Goal: Task Accomplishment & Management: Manage account settings

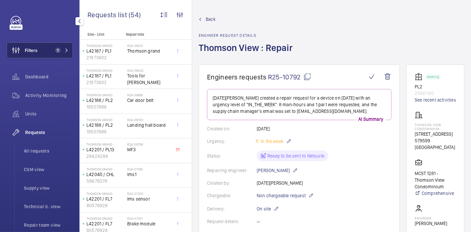
scroll to position [32, 0]
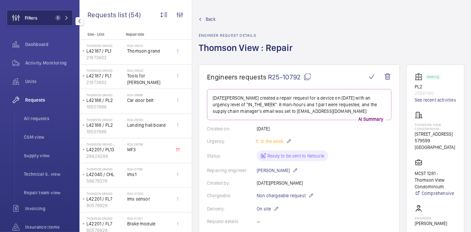
click at [51, 21] on button "Filters 1" at bounding box center [40, 18] width 66 height 16
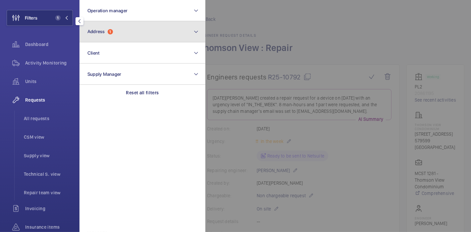
click at [119, 28] on button "Address 1" at bounding box center [142, 31] width 126 height 21
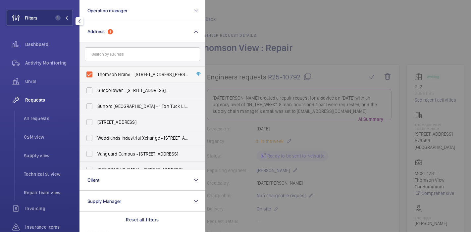
click at [89, 75] on label "Thomson Grand - 21 Sin Ming Walk, SINGAPORE 573915" at bounding box center [137, 75] width 115 height 16
click at [89, 75] on input "Thomson Grand - 21 Sin Ming Walk, SINGAPORE 573915" at bounding box center [89, 74] width 13 height 13
checkbox input "false"
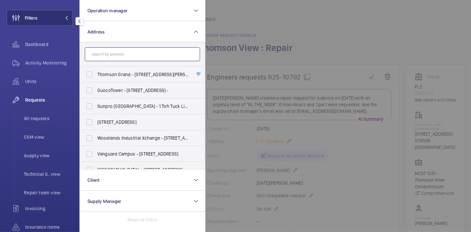
click at [113, 59] on input "text" at bounding box center [142, 54] width 115 height 14
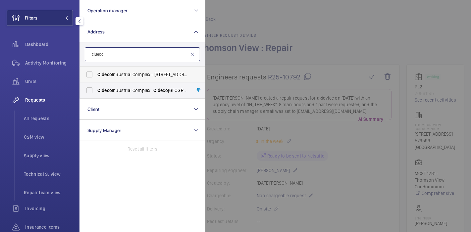
type input "cideco"
click at [113, 78] on label "Cideco Industrial Complex - 50 Genting Ln, SINGAPORE 349558" at bounding box center [137, 75] width 115 height 16
click at [96, 78] on input "Cideco Industrial Complex - 50 Genting Ln, SINGAPORE 349558" at bounding box center [89, 74] width 13 height 13
checkbox input "true"
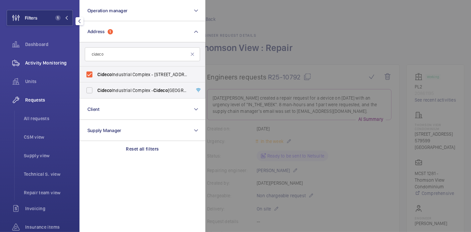
click at [46, 63] on span "Activity Monitoring" at bounding box center [49, 63] width 48 height 7
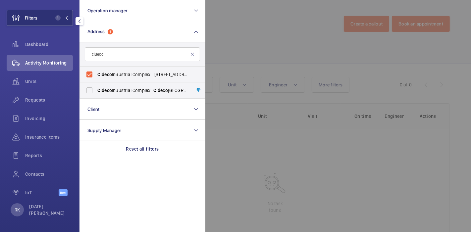
click at [217, 39] on div at bounding box center [440, 116] width 471 height 232
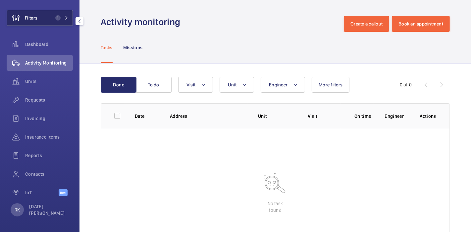
click at [49, 12] on button "Filters 1" at bounding box center [40, 18] width 66 height 16
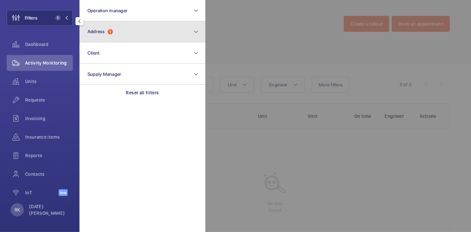
click at [95, 35] on button "Address 1" at bounding box center [142, 31] width 126 height 21
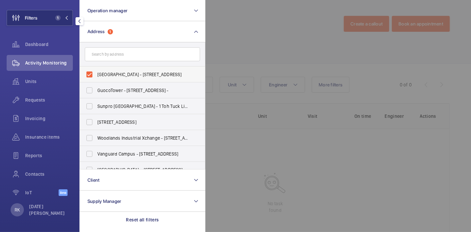
click at [100, 72] on span "Cideco Industrial Complex - 50 Genting Ln, SINGAPORE 349558" at bounding box center [142, 74] width 91 height 7
click at [96, 72] on input "Cideco Industrial Complex - 50 Genting Ln, SINGAPORE 349558" at bounding box center [89, 74] width 13 height 13
checkbox input "false"
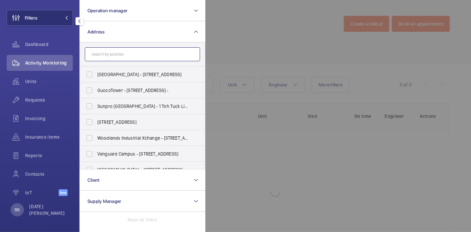
click at [114, 57] on input "text" at bounding box center [142, 54] width 115 height 14
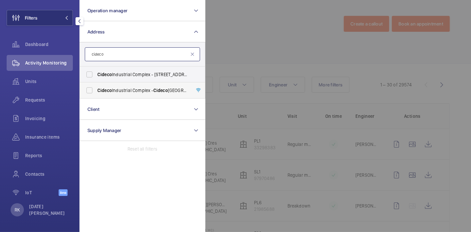
type input "cideco"
click at [122, 93] on span "Cideco Industrial Complex - Cideco Industrial Complex, SINGAPORE 349558" at bounding box center [142, 90] width 91 height 7
click at [96, 93] on input "Cideco Industrial Complex - Cideco Industrial Complex, SINGAPORE 349558" at bounding box center [89, 90] width 13 height 13
checkbox input "true"
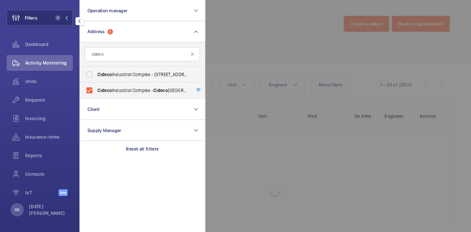
click at [230, 52] on div at bounding box center [440, 116] width 471 height 232
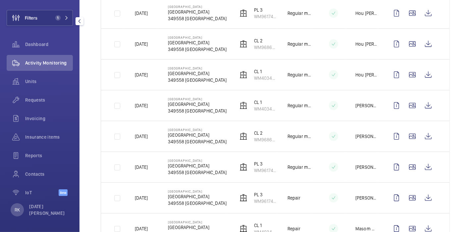
scroll to position [319, 0]
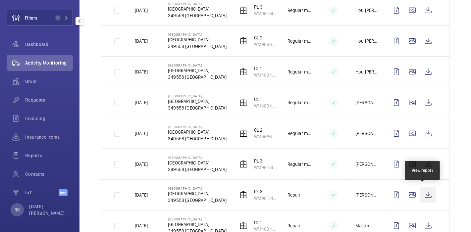
click at [421, 187] on wm-front-icon-button at bounding box center [428, 195] width 16 height 16
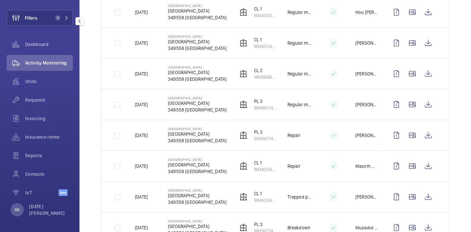
scroll to position [404, 0]
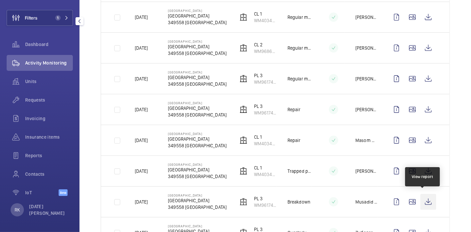
click at [422, 201] on wm-front-icon-button at bounding box center [428, 202] width 16 height 16
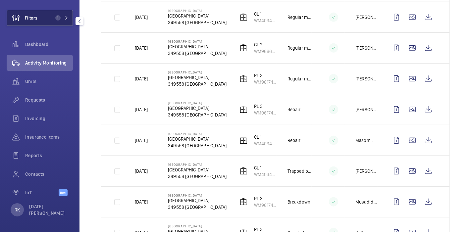
click at [55, 21] on button "Filters 1" at bounding box center [40, 18] width 66 height 16
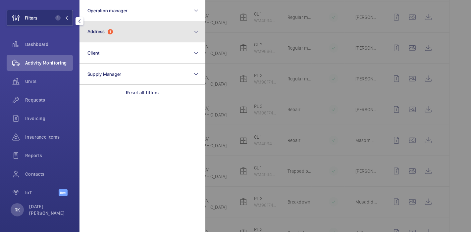
click at [111, 27] on button "Address 1" at bounding box center [142, 31] width 126 height 21
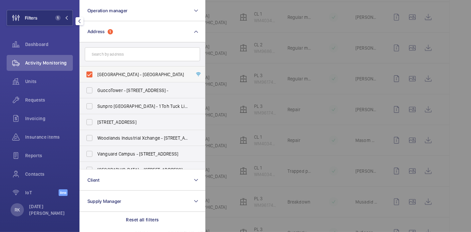
click at [87, 75] on label "Cideco Industrial Complex - Cideco Industrial Complex, SINGAPORE 349558" at bounding box center [137, 75] width 115 height 16
click at [87, 75] on input "Cideco Industrial Complex - Cideco Industrial Complex, SINGAPORE 349558" at bounding box center [89, 74] width 13 height 13
checkbox input "false"
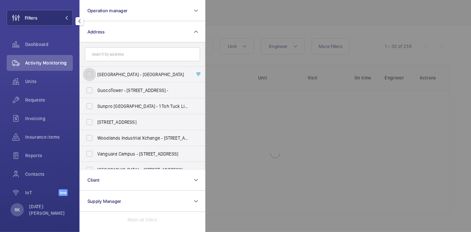
scroll to position [38, 0]
click at [116, 56] on input "text" at bounding box center [142, 54] width 115 height 14
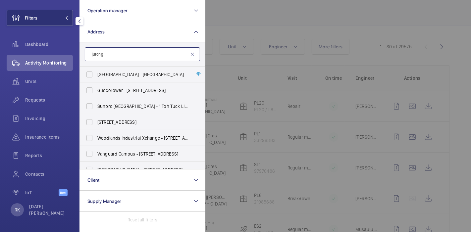
scroll to position [404, 0]
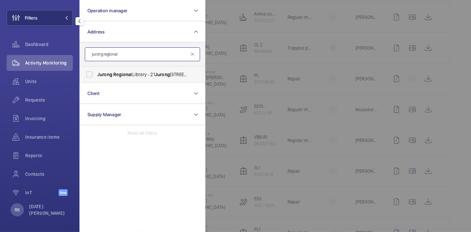
type input "jurong regional"
click at [123, 72] on span "Regional" at bounding box center [122, 74] width 19 height 5
click at [96, 72] on input "Jurong Regional Library - 21 Jurong East Central 1, SINGAPORE 609732" at bounding box center [89, 74] width 13 height 13
checkbox input "true"
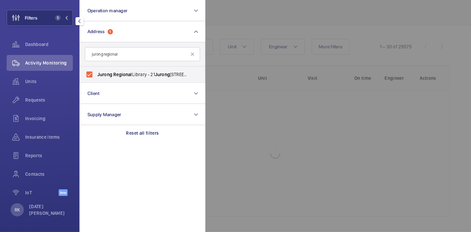
click at [222, 28] on div at bounding box center [440, 116] width 471 height 232
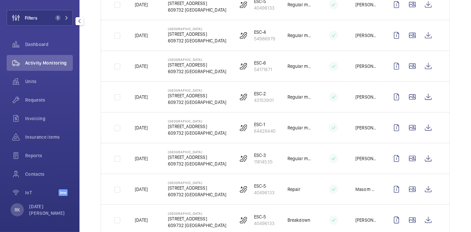
scroll to position [0, 0]
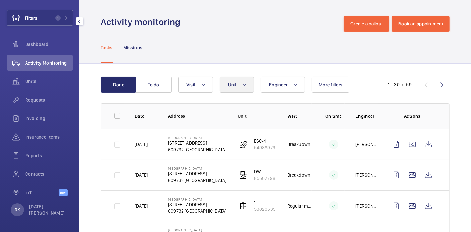
drag, startPoint x: 244, startPoint y: 76, endPoint x: 243, endPoint y: 86, distance: 10.1
click at [243, 86] on mat-icon at bounding box center [244, 85] width 5 height 8
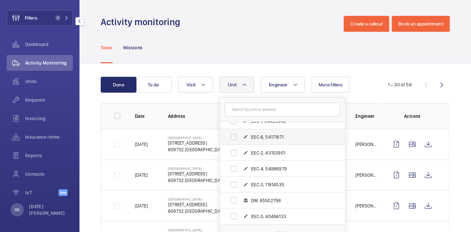
scroll to position [40, 0]
click at [234, 199] on label "DW, 85502798" at bounding box center [277, 201] width 115 height 16
click at [234, 199] on input "DW, 85502798" at bounding box center [233, 200] width 13 height 13
checkbox input "true"
click at [83, 176] on div "Done To do Engineer Unit 1 Jurong Regional Library - 21 Jurong East Central 1, …" at bounding box center [274, 166] width 391 height 205
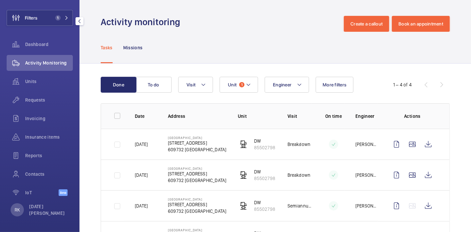
scroll to position [35, 0]
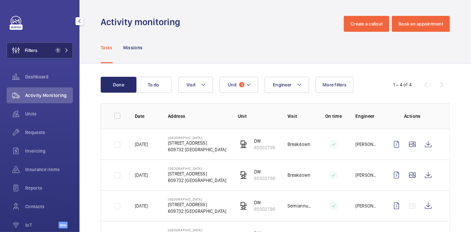
click at [50, 50] on button "Filters 1" at bounding box center [40, 50] width 66 height 16
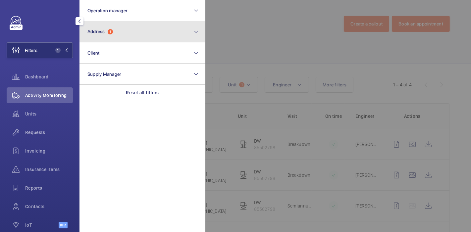
click at [119, 38] on button "Address 1" at bounding box center [142, 31] width 126 height 21
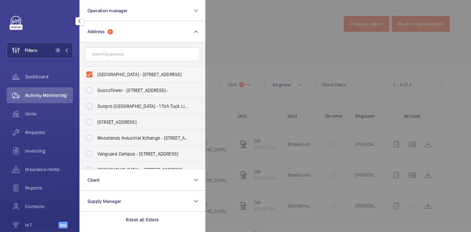
click at [93, 75] on label "Jurong Regional Library - 21 Jurong East Central 1, SINGAPORE 609732" at bounding box center [137, 75] width 115 height 16
click at [93, 75] on input "Jurong Regional Library - 21 Jurong East Central 1, SINGAPORE 609732" at bounding box center [89, 74] width 13 height 13
checkbox input "false"
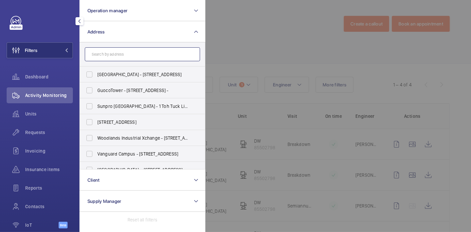
click at [118, 53] on input "text" at bounding box center [142, 54] width 115 height 14
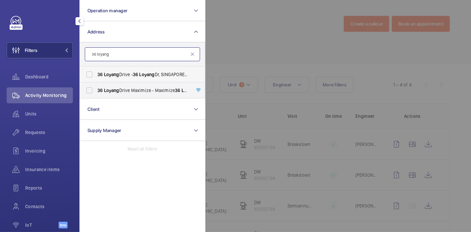
type input "36 loyang"
click at [129, 72] on span "36 Loyang Drive - 36 Loyang Dr, SINGAPORE 508949" at bounding box center [142, 74] width 91 height 7
click at [96, 72] on input "36 Loyang Drive - 36 Loyang Dr, SINGAPORE 508949" at bounding box center [89, 74] width 13 height 13
checkbox input "true"
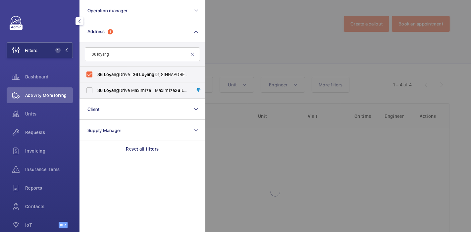
click at [216, 46] on div at bounding box center [440, 116] width 471 height 232
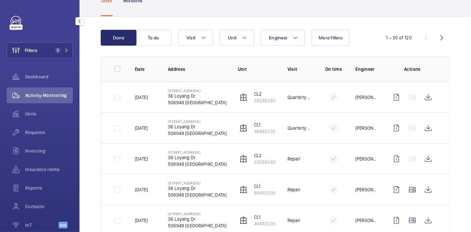
scroll to position [81, 0]
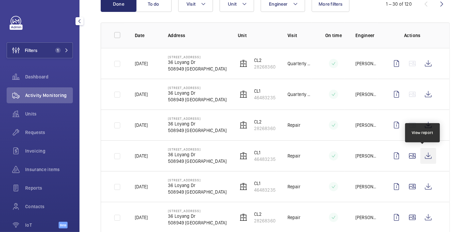
click at [420, 152] on wm-front-icon-button at bounding box center [428, 156] width 16 height 16
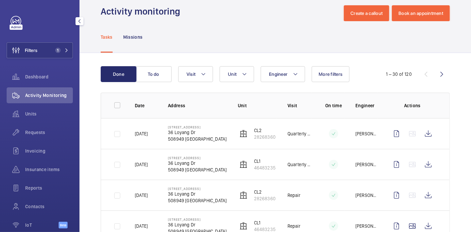
scroll to position [0, 0]
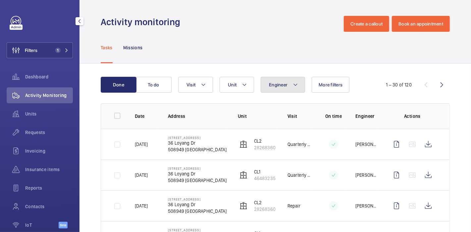
click at [279, 83] on span "Engineer" at bounding box center [278, 84] width 19 height 5
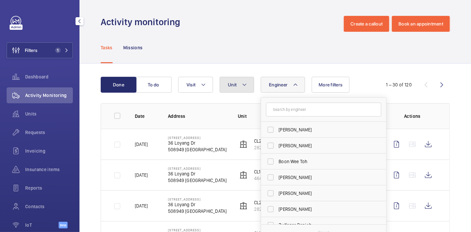
click at [241, 88] on button "Unit" at bounding box center [237, 85] width 34 height 16
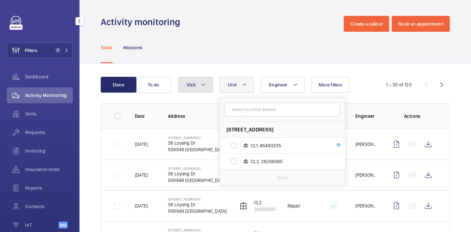
click at [201, 85] on mat-icon at bounding box center [203, 85] width 5 height 8
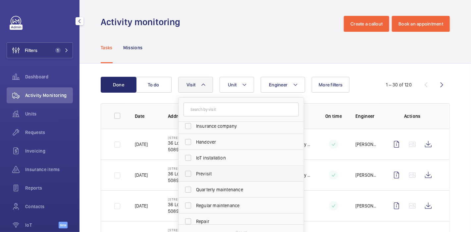
scroll to position [83, 0]
click at [194, 188] on label "Repair" at bounding box center [236, 190] width 115 height 16
click at [194, 188] on input "Repair" at bounding box center [187, 189] width 13 height 13
checkbox input "true"
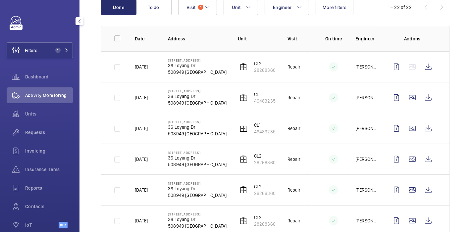
scroll to position [92, 0]
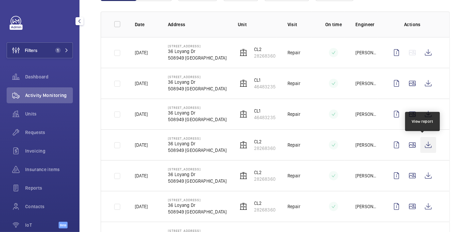
click at [425, 147] on wm-front-icon-button at bounding box center [428, 145] width 16 height 16
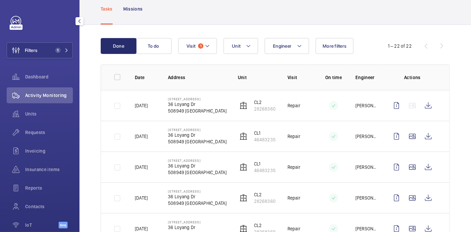
scroll to position [38, 0]
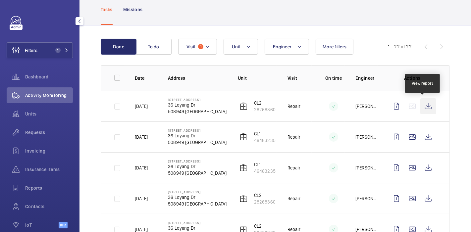
click at [422, 103] on wm-front-icon-button at bounding box center [428, 106] width 16 height 16
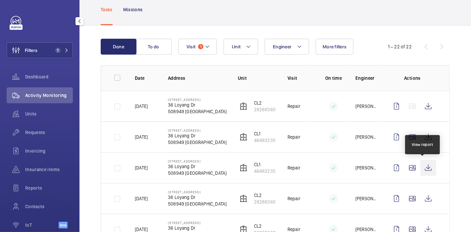
click at [424, 166] on wm-front-icon-button at bounding box center [428, 168] width 16 height 16
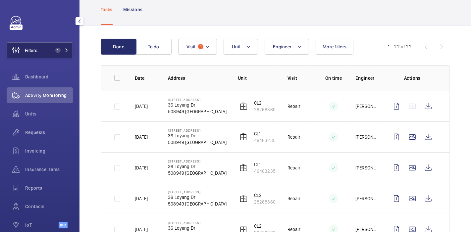
click at [56, 50] on span "1" at bounding box center [57, 50] width 5 height 5
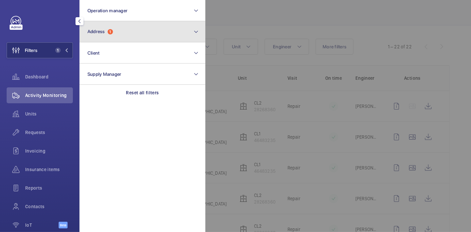
click at [109, 38] on button "Address 1" at bounding box center [142, 31] width 126 height 21
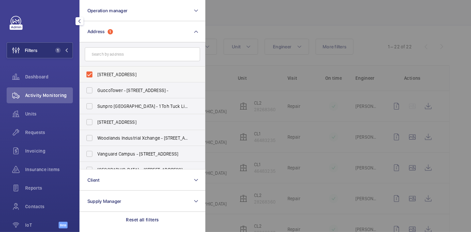
click at [161, 73] on span "36 Loyang Drive - 36 Loyang Dr, SINGAPORE 508949" at bounding box center [142, 74] width 91 height 7
click at [96, 73] on input "36 Loyang Drive - 36 Loyang Dr, SINGAPORE 508949" at bounding box center [89, 74] width 13 height 13
checkbox input "false"
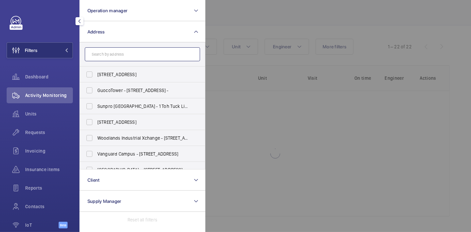
click at [158, 58] on input "text" at bounding box center [142, 54] width 115 height 14
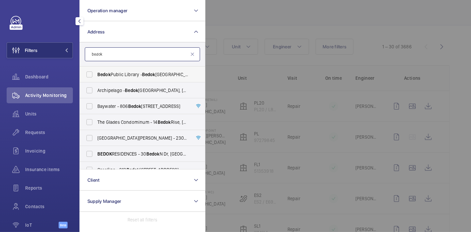
type input "bedok"
click at [160, 69] on label "Bedok Public Library - Bedok Public Library, SINGAPORE 469662" at bounding box center [137, 75] width 115 height 16
click at [96, 69] on input "Bedok Public Library - Bedok Public Library, SINGAPORE 469662" at bounding box center [89, 74] width 13 height 13
checkbox input "true"
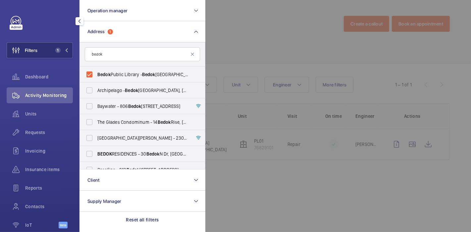
click at [210, 24] on div at bounding box center [440, 116] width 471 height 232
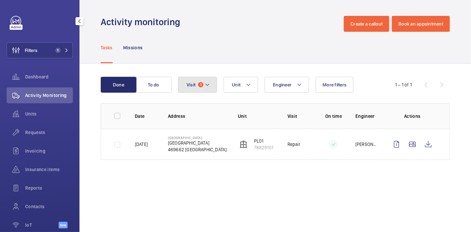
click at [202, 84] on span "1" at bounding box center [200, 84] width 5 height 5
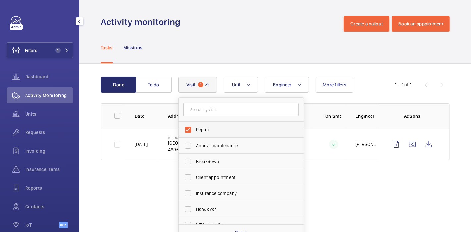
click at [199, 127] on span "Repair" at bounding box center [241, 130] width 91 height 7
click at [195, 127] on input "Repair" at bounding box center [187, 129] width 13 height 13
checkbox input "false"
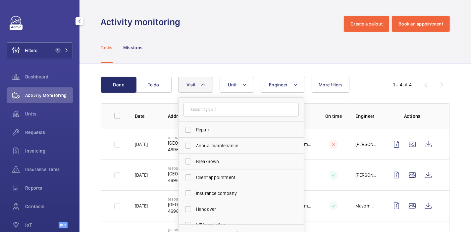
click at [222, 62] on div "Tasks Missions" at bounding box center [275, 47] width 349 height 31
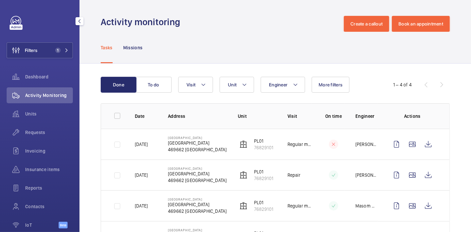
scroll to position [35, 0]
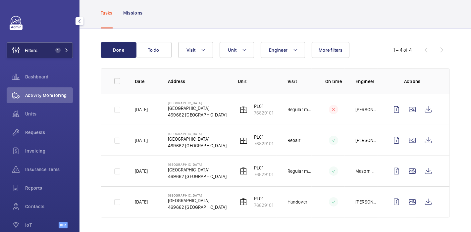
click at [55, 51] on span "1" at bounding box center [57, 50] width 5 height 5
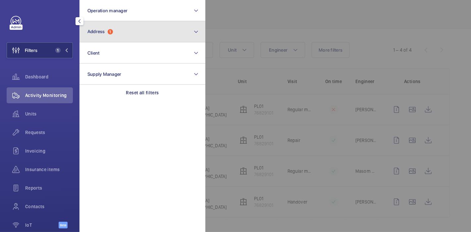
click at [105, 41] on button "Address 1" at bounding box center [142, 31] width 126 height 21
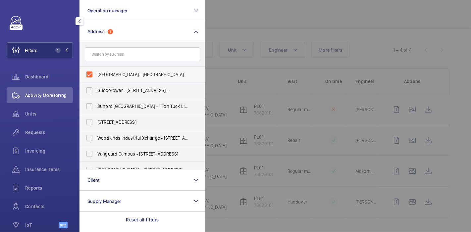
click at [91, 73] on label "Bedok Public Library - Bedok Public Library, SINGAPORE 469662" at bounding box center [137, 75] width 115 height 16
click at [91, 73] on input "Bedok Public Library - Bedok Public Library, SINGAPORE 469662" at bounding box center [89, 74] width 13 height 13
checkbox input "false"
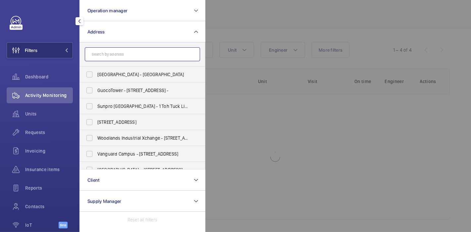
click at [106, 50] on input "text" at bounding box center [142, 54] width 115 height 14
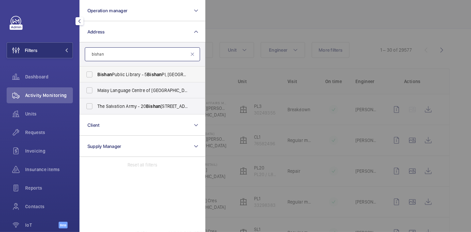
type input "bishan"
click at [112, 75] on span "Bishan Public Library - 5 Bishan Pl, SINGAPORE 579841" at bounding box center [142, 74] width 91 height 7
click at [96, 75] on input "Bishan Public Library - 5 Bishan Pl, SINGAPORE 579841" at bounding box center [89, 74] width 13 height 13
checkbox input "true"
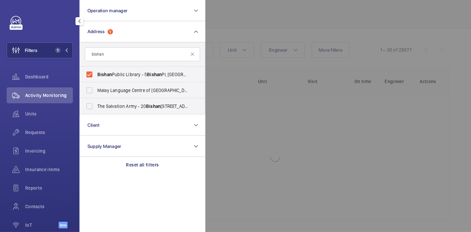
click at [225, 30] on div at bounding box center [440, 116] width 471 height 232
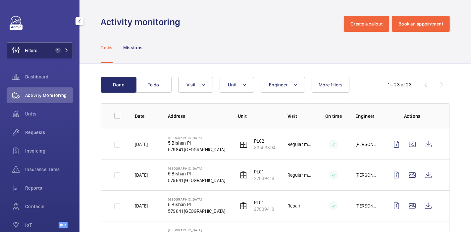
click at [59, 51] on span "1" at bounding box center [61, 50] width 16 height 5
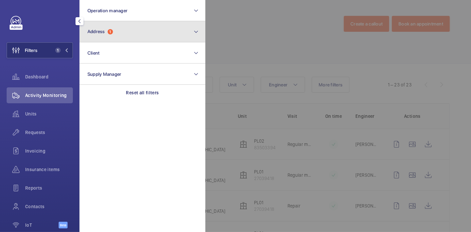
click at [113, 36] on button "Address 1" at bounding box center [142, 31] width 126 height 21
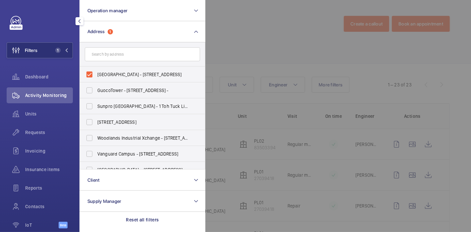
click at [90, 77] on label "Bishan Public Library - 5 Bishan Pl, SINGAPORE 579841" at bounding box center [137, 75] width 115 height 16
click at [90, 77] on input "Bishan Public Library - 5 Bishan Pl, SINGAPORE 579841" at bounding box center [89, 74] width 13 height 13
checkbox input "false"
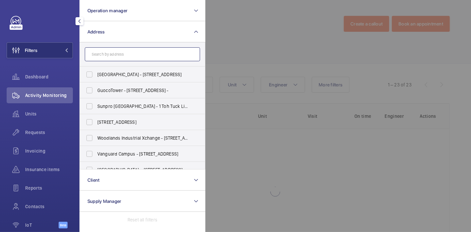
click at [104, 55] on input "text" at bounding box center [142, 54] width 115 height 14
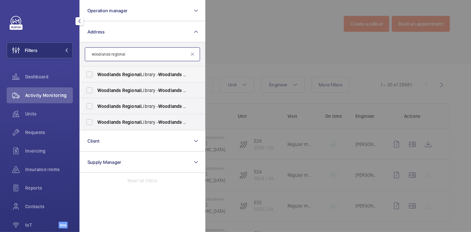
type input "woodlands regional"
click at [116, 73] on span "Woodlands" at bounding box center [109, 74] width 24 height 5
click at [96, 73] on input "Woodlands Regional Library - Woodlands Regional Library, SINGAPORE 730900" at bounding box center [89, 74] width 13 height 13
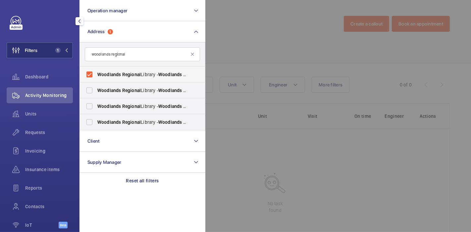
click at [116, 73] on span "Woodlands" at bounding box center [109, 74] width 24 height 5
click at [96, 73] on input "Woodlands Regional Library - Woodlands Regional Library, SINGAPORE 730900" at bounding box center [89, 74] width 13 height 13
checkbox input "false"
click at [116, 85] on label "Woodlands Regional Library - Woodlands Regional Library, SINGAPORE 730900" at bounding box center [137, 90] width 115 height 16
click at [96, 85] on input "Woodlands Regional Library - Woodlands Regional Library, SINGAPORE 730900" at bounding box center [89, 90] width 13 height 13
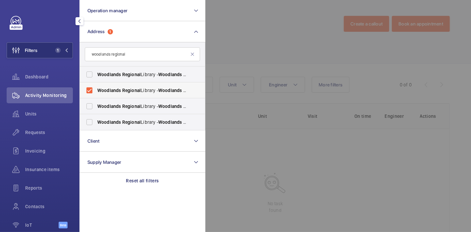
click at [116, 85] on label "Woodlands Regional Library - Woodlands Regional Library, SINGAPORE 730900" at bounding box center [137, 90] width 115 height 16
click at [96, 85] on input "Woodlands Regional Library - Woodlands Regional Library, SINGAPORE 730900" at bounding box center [89, 90] width 13 height 13
checkbox input "false"
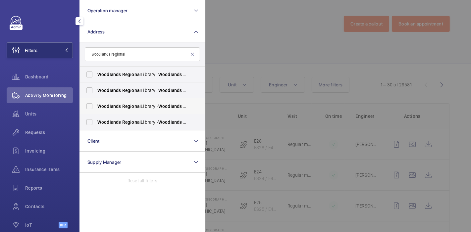
click at [119, 106] on span "Woodlands" at bounding box center [109, 106] width 24 height 5
click at [96, 106] on input "Woodlands Regional Library - Woodlands Regional Library, SINGAPORE 730900" at bounding box center [89, 106] width 13 height 13
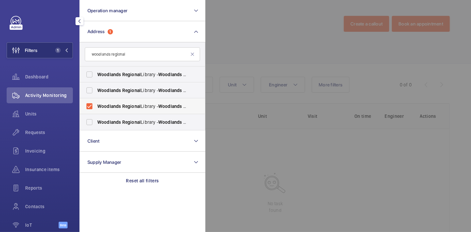
click at [119, 106] on span "Woodlands" at bounding box center [109, 106] width 24 height 5
click at [96, 106] on input "Woodlands Regional Library - Woodlands Regional Library, SINGAPORE 730900" at bounding box center [89, 106] width 13 height 13
checkbox input "false"
click at [121, 120] on span "Woodlands Regional Library - Woodlands Regional Library, SINGAPORE 730900" at bounding box center [142, 122] width 91 height 7
click at [96, 120] on input "Woodlands Regional Library - Woodlands Regional Library, SINGAPORE 730900" at bounding box center [89, 122] width 13 height 13
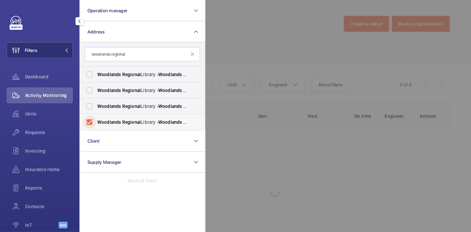
checkbox input "true"
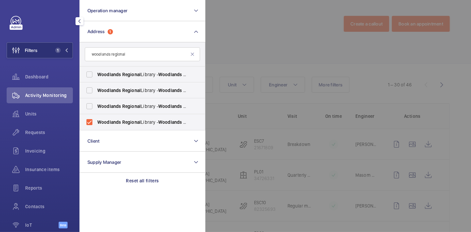
click at [244, 58] on div at bounding box center [440, 116] width 471 height 232
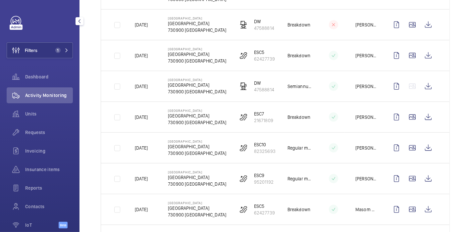
scroll to position [767, 0]
click at [53, 52] on span "1" at bounding box center [57, 50] width 8 height 5
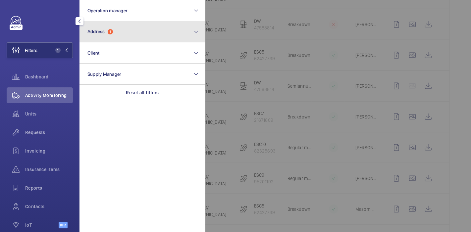
click at [108, 30] on span "Address 1" at bounding box center [100, 32] width 26 height 6
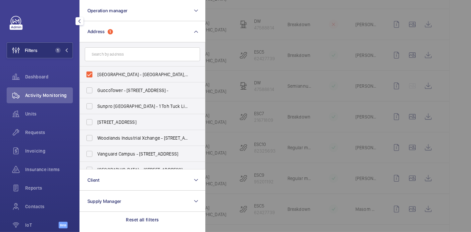
click at [89, 76] on label "Woodlands Regional Library - Woodlands Regional Library, SINGAPORE 730900" at bounding box center [137, 75] width 115 height 16
click at [89, 76] on input "Woodlands Regional Library - Woodlands Regional Library, SINGAPORE 730900" at bounding box center [89, 74] width 13 height 13
checkbox input "false"
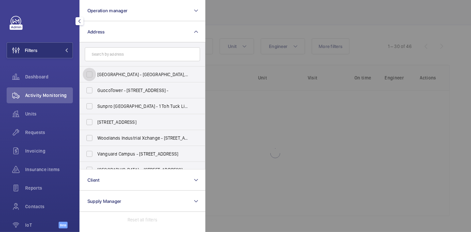
scroll to position [38, 0]
click at [104, 53] on input "text" at bounding box center [142, 54] width 115 height 14
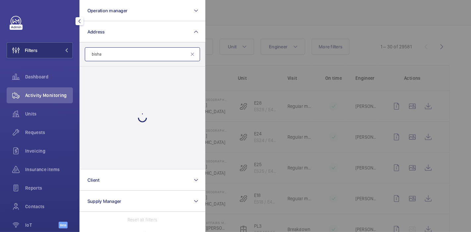
scroll to position [767, 0]
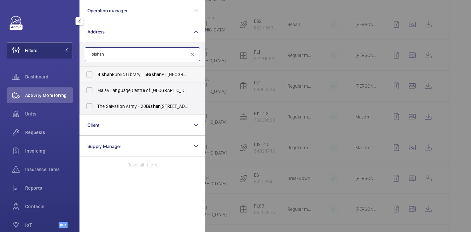
type input "bishan"
click at [118, 79] on label "Bishan Public Library - 5 Bishan Pl, SINGAPORE 579841" at bounding box center [137, 75] width 115 height 16
click at [96, 79] on input "Bishan Public Library - 5 Bishan Pl, SINGAPORE 579841" at bounding box center [89, 74] width 13 height 13
checkbox input "true"
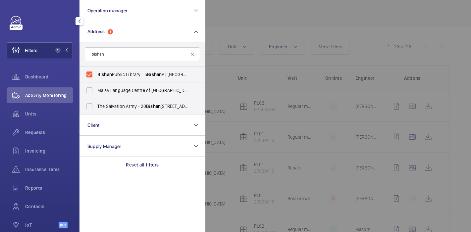
scroll to position [618, 0]
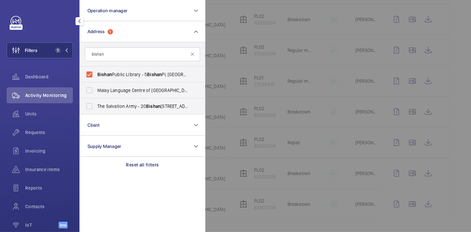
click at [247, 17] on div at bounding box center [440, 116] width 471 height 232
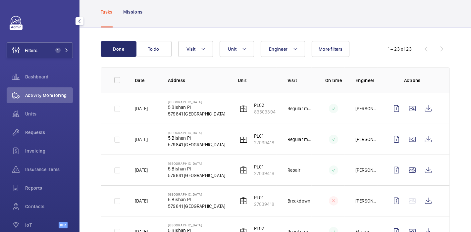
scroll to position [32, 0]
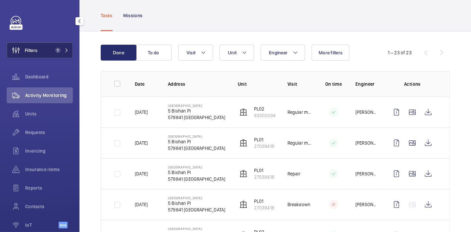
click at [45, 52] on button "Filters 1" at bounding box center [40, 50] width 66 height 16
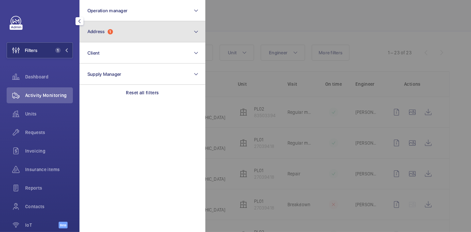
click at [102, 35] on button "Address 1" at bounding box center [142, 31] width 126 height 21
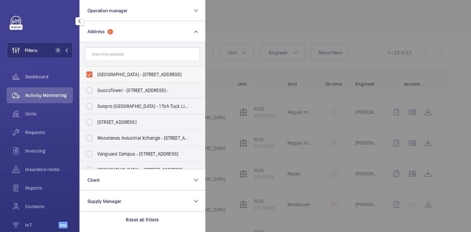
click at [93, 72] on label "Bishan Public Library - 5 Bishan Pl, SINGAPORE 579841" at bounding box center [137, 75] width 115 height 16
click at [93, 72] on input "Bishan Public Library - 5 Bishan Pl, SINGAPORE 579841" at bounding box center [89, 74] width 13 height 13
checkbox input "false"
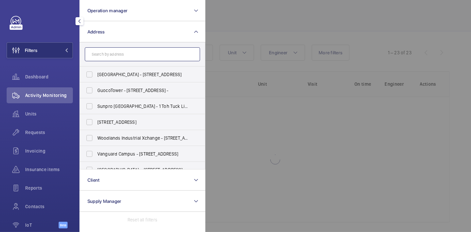
click at [104, 51] on input "text" at bounding box center [142, 54] width 115 height 14
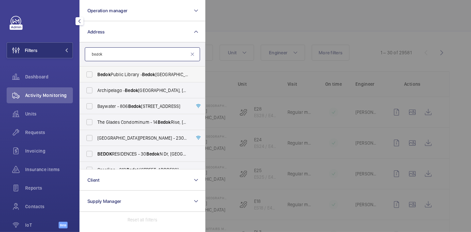
type input "bedok"
click at [125, 72] on span "Bedok Public Library - Bedok Public Library, SINGAPORE 469662" at bounding box center [142, 74] width 91 height 7
click at [96, 72] on input "Bedok Public Library - Bedok Public Library, SINGAPORE 469662" at bounding box center [89, 74] width 13 height 13
checkbox input "true"
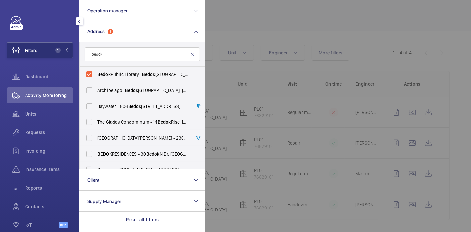
click at [231, 38] on div at bounding box center [440, 116] width 471 height 232
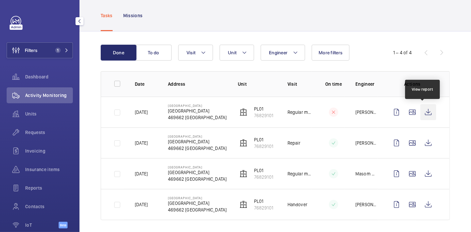
click at [426, 107] on wm-front-icon-button at bounding box center [428, 112] width 16 height 16
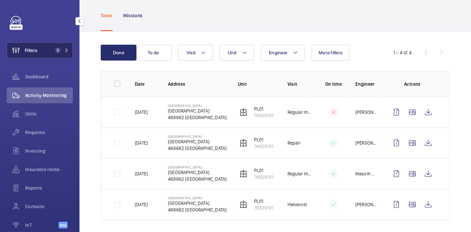
click at [43, 53] on button "Filters 1" at bounding box center [40, 50] width 66 height 16
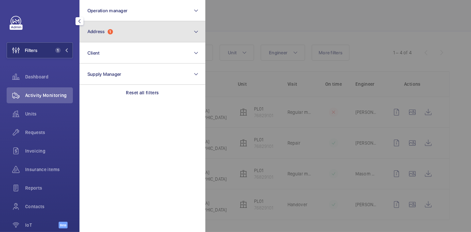
click at [124, 34] on button "Address 1" at bounding box center [142, 31] width 126 height 21
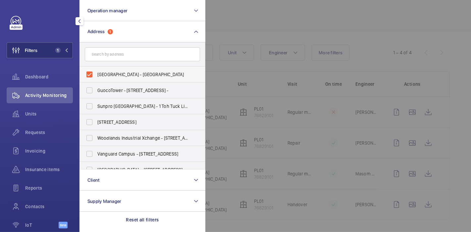
click at [123, 76] on span "Bedok Public Library - Bedok Public Library, SINGAPORE 469662" at bounding box center [142, 74] width 91 height 7
click at [96, 76] on input "Bedok Public Library - Bedok Public Library, SINGAPORE 469662" at bounding box center [89, 74] width 13 height 13
checkbox input "false"
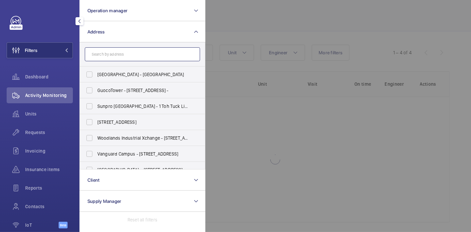
click at [129, 56] on input "text" at bounding box center [142, 54] width 115 height 14
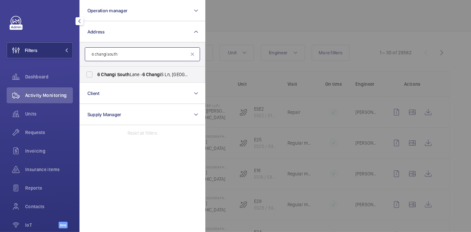
type input "6 changi south"
click at [141, 81] on label "6 Changi South Lane - 6 Changi S Ln, SINGAPORE 48 6 400" at bounding box center [137, 75] width 115 height 16
click at [96, 81] on input "6 Changi South Lane - 6 Changi S Ln, SINGAPORE 48 6 400" at bounding box center [89, 74] width 13 height 13
checkbox input "true"
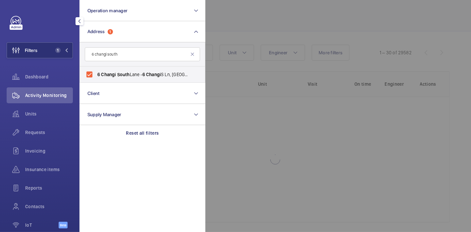
click at [228, 37] on div at bounding box center [440, 116] width 471 height 232
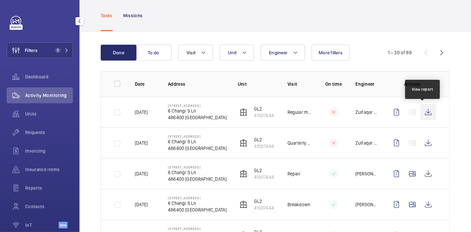
click at [424, 112] on wm-front-icon-button at bounding box center [428, 112] width 16 height 16
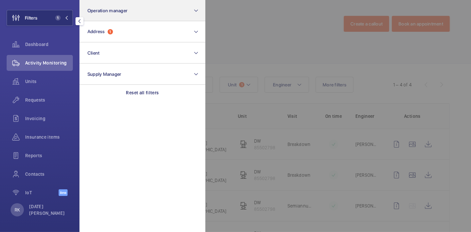
scroll to position [35, 0]
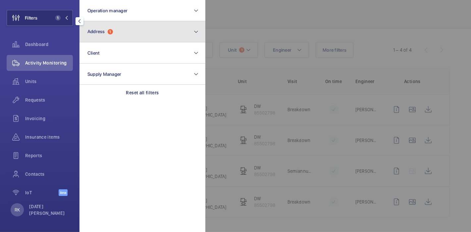
click at [120, 34] on button "Address 1" at bounding box center [142, 31] width 126 height 21
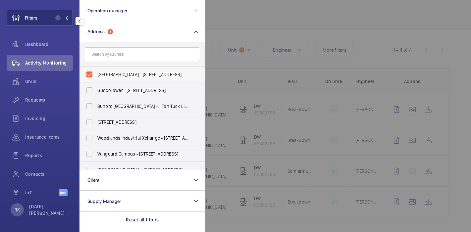
click at [86, 70] on label "Jurong Regional Library - 21 Jurong East Central 1, SINGAPORE 609732" at bounding box center [137, 75] width 115 height 16
click at [86, 70] on input "Jurong Regional Library - 21 Jurong East Central 1, SINGAPORE 609732" at bounding box center [89, 74] width 13 height 13
checkbox input "false"
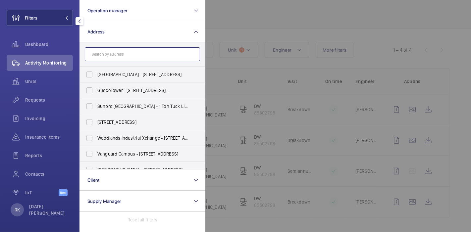
click at [99, 56] on input "text" at bounding box center [142, 54] width 115 height 14
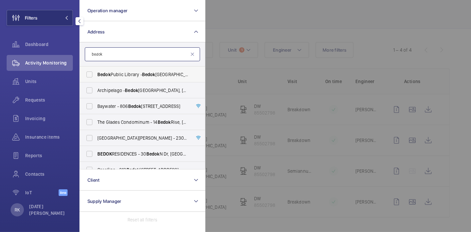
type input "bedok"
click at [104, 74] on span "Bedok" at bounding box center [103, 74] width 13 height 5
click at [96, 74] on input "Bedok Public Library - Bedok Public Library, SINGAPORE 469662" at bounding box center [89, 74] width 13 height 13
checkbox input "true"
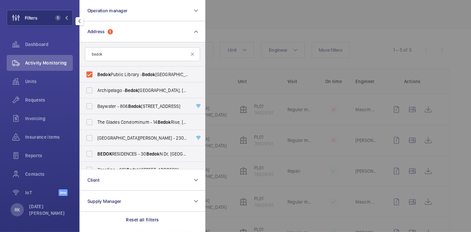
click at [227, 38] on div at bounding box center [440, 116] width 471 height 232
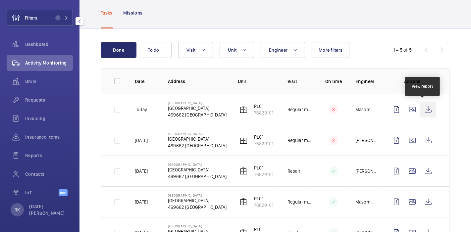
click at [420, 110] on wm-front-icon-button at bounding box center [428, 110] width 16 height 16
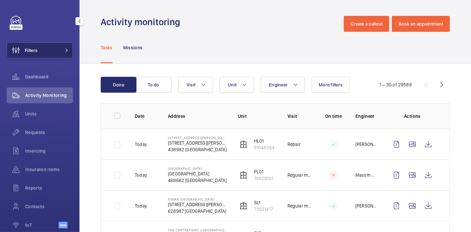
click at [57, 51] on button "Filters" at bounding box center [40, 50] width 66 height 16
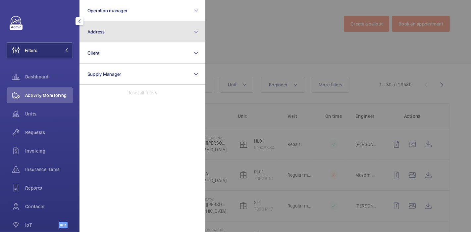
click at [108, 36] on button "Address" at bounding box center [142, 31] width 126 height 21
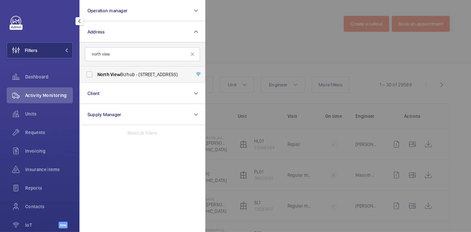
type input "north view"
click at [134, 73] on span "North View Bizhub - [STREET_ADDRESS]" at bounding box center [142, 74] width 91 height 7
click at [96, 73] on input "North View Bizhub - [STREET_ADDRESS]" at bounding box center [89, 74] width 13 height 13
checkbox input "true"
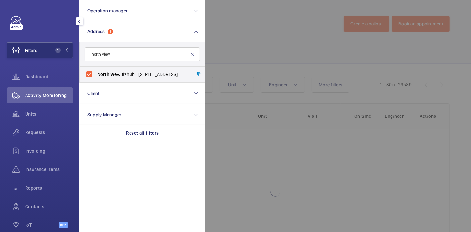
click at [231, 42] on div at bounding box center [440, 116] width 471 height 232
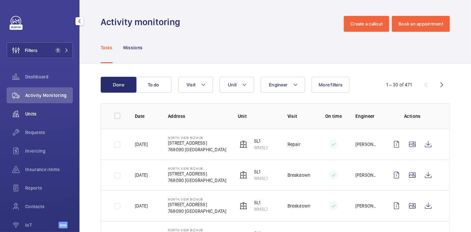
click at [44, 114] on span "Units" at bounding box center [49, 114] width 48 height 7
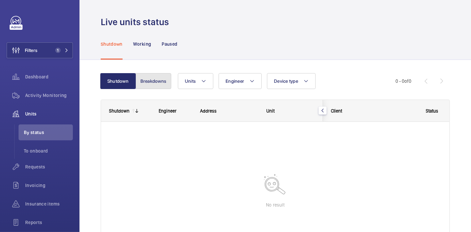
click at [148, 73] on button "Breakdowns" at bounding box center [153, 81] width 36 height 16
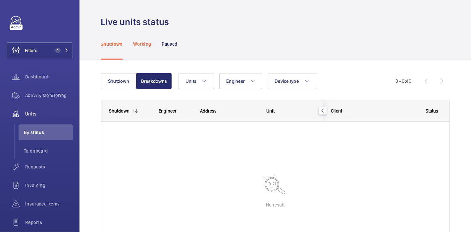
click at [139, 50] on div "Working" at bounding box center [142, 43] width 18 height 31
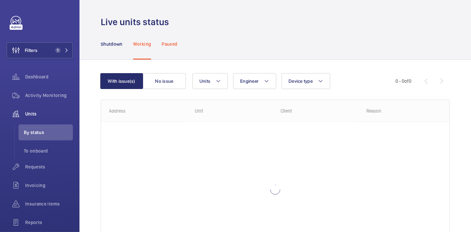
click at [162, 47] on p "Paused" at bounding box center [170, 44] width 16 height 7
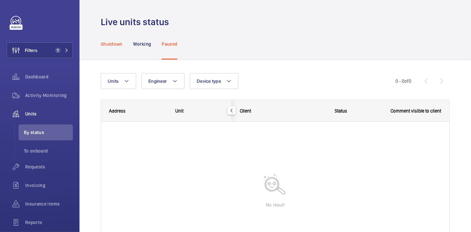
click at [101, 48] on div "Shutdown" at bounding box center [112, 43] width 22 height 31
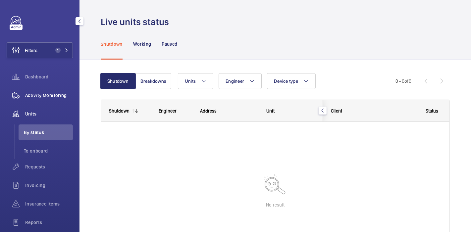
click at [51, 92] on span "Activity Monitoring" at bounding box center [49, 95] width 48 height 7
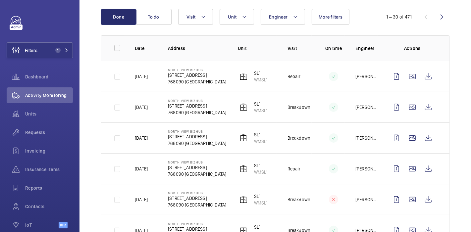
scroll to position [68, 0]
click at [31, 80] on span "Dashboard" at bounding box center [49, 77] width 48 height 7
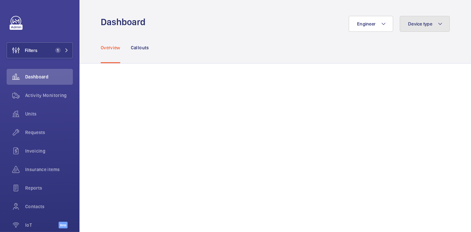
click at [416, 26] on span "Device type" at bounding box center [420, 23] width 24 height 5
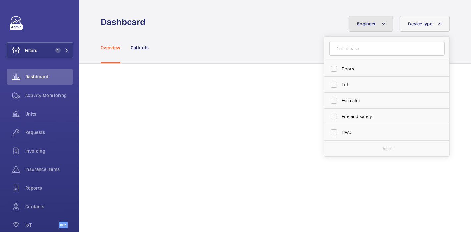
click at [369, 26] on button "Engineer" at bounding box center [371, 24] width 44 height 16
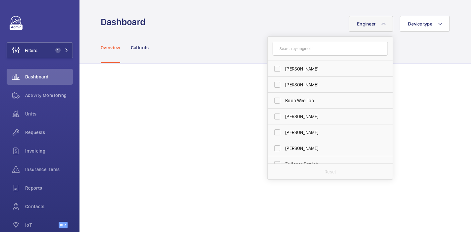
click at [240, 54] on div "Overview Callouts" at bounding box center [275, 47] width 349 height 31
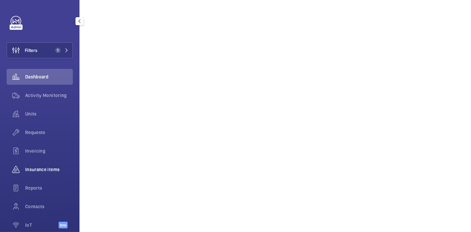
scroll to position [32, 0]
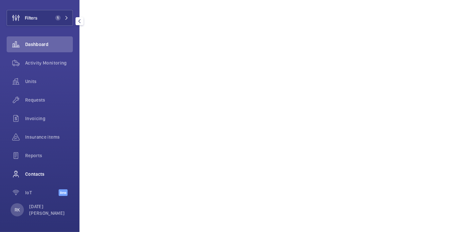
click at [36, 174] on span "Contacts" at bounding box center [49, 174] width 48 height 7
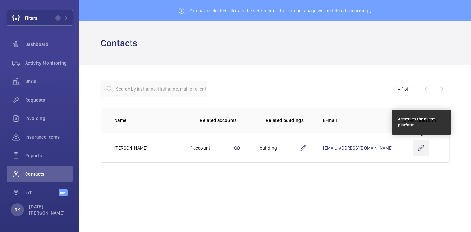
click at [419, 146] on wm-front-icon-button at bounding box center [421, 148] width 16 height 16
